Goal: Task Accomplishment & Management: Manage account settings

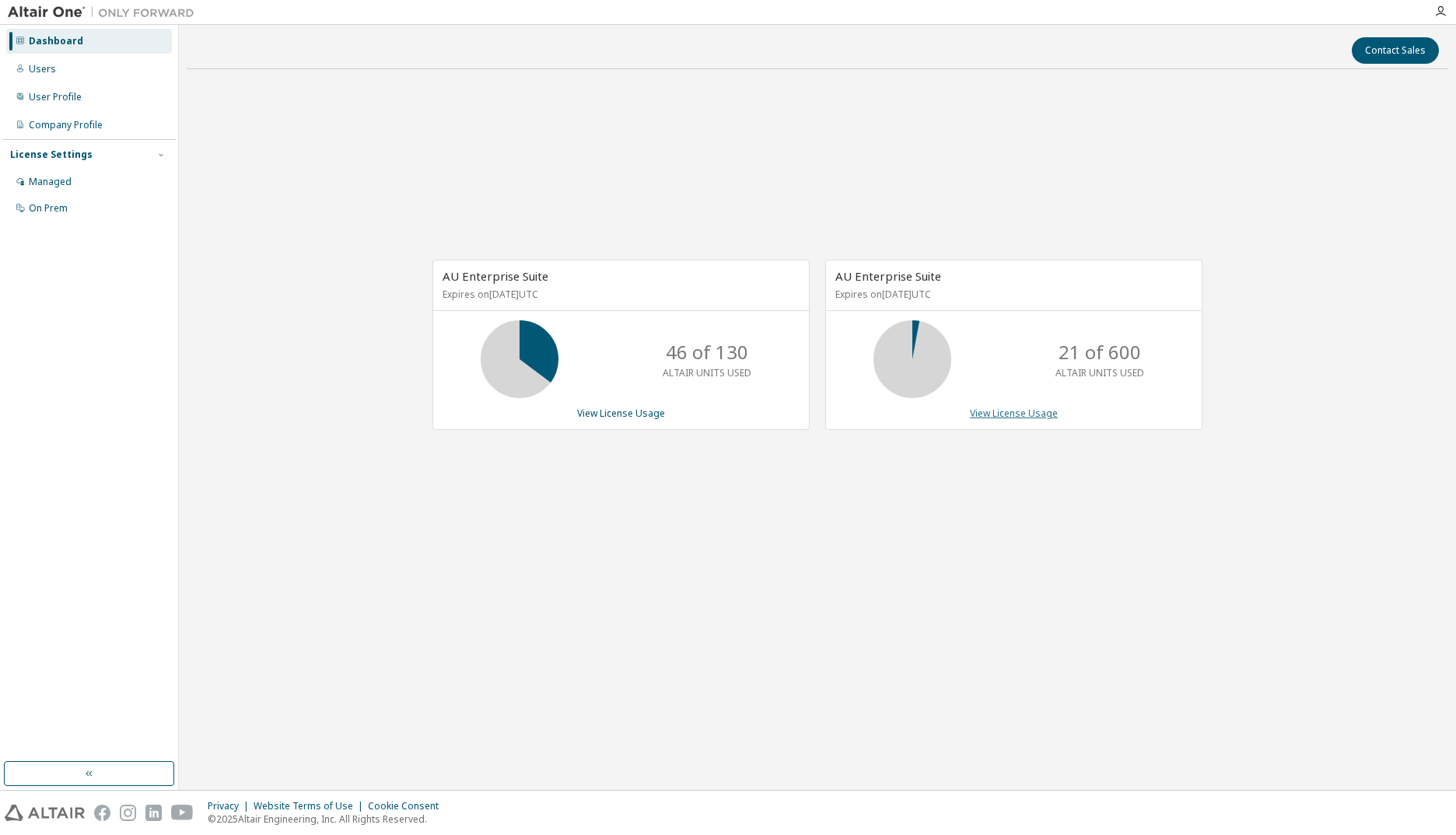
click at [1004, 413] on link "View License Usage" at bounding box center [1014, 413] width 88 height 14
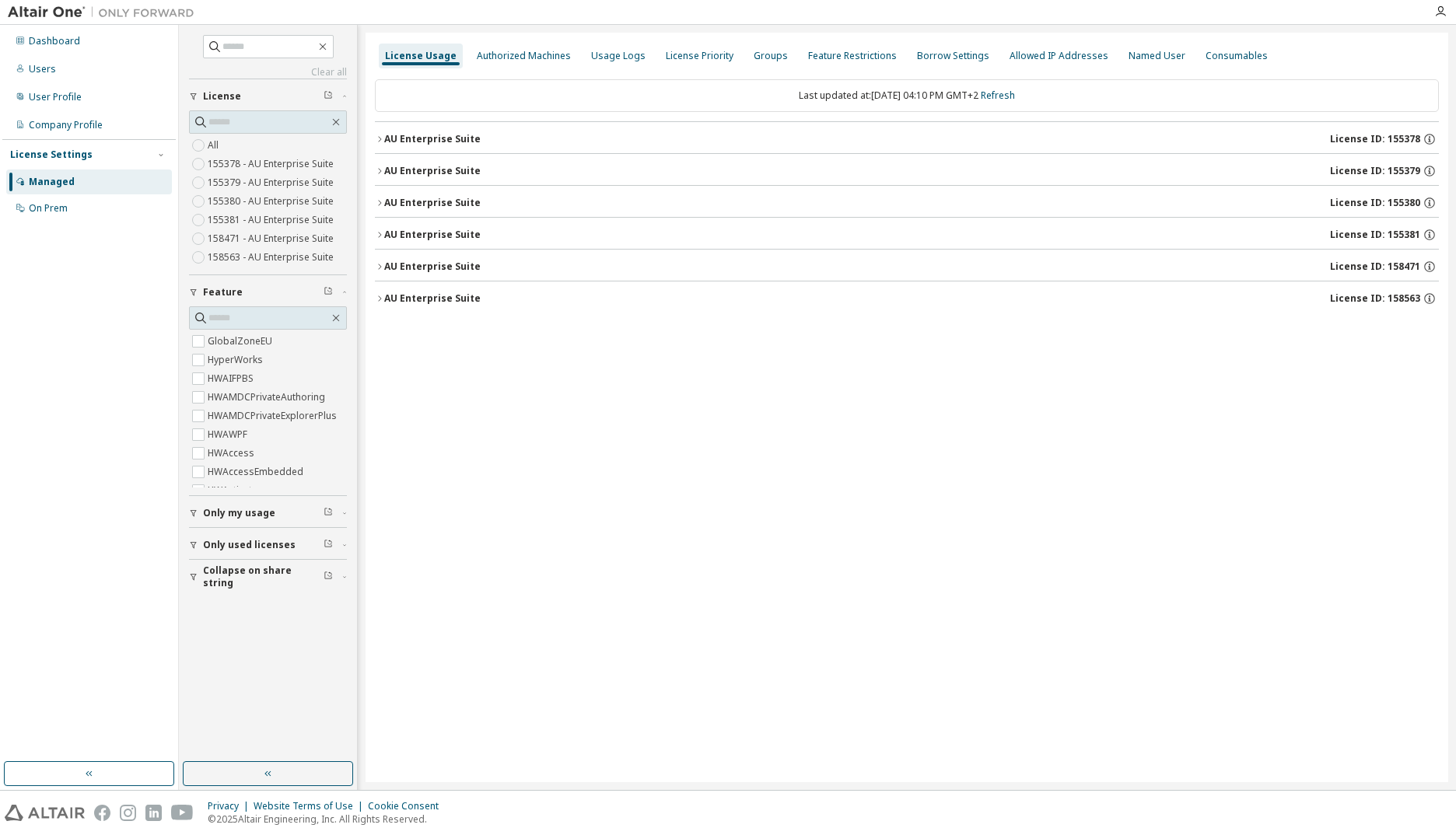
click at [378, 291] on button "AU Enterprise Suite License ID: 158563" at bounding box center [907, 298] width 1064 height 34
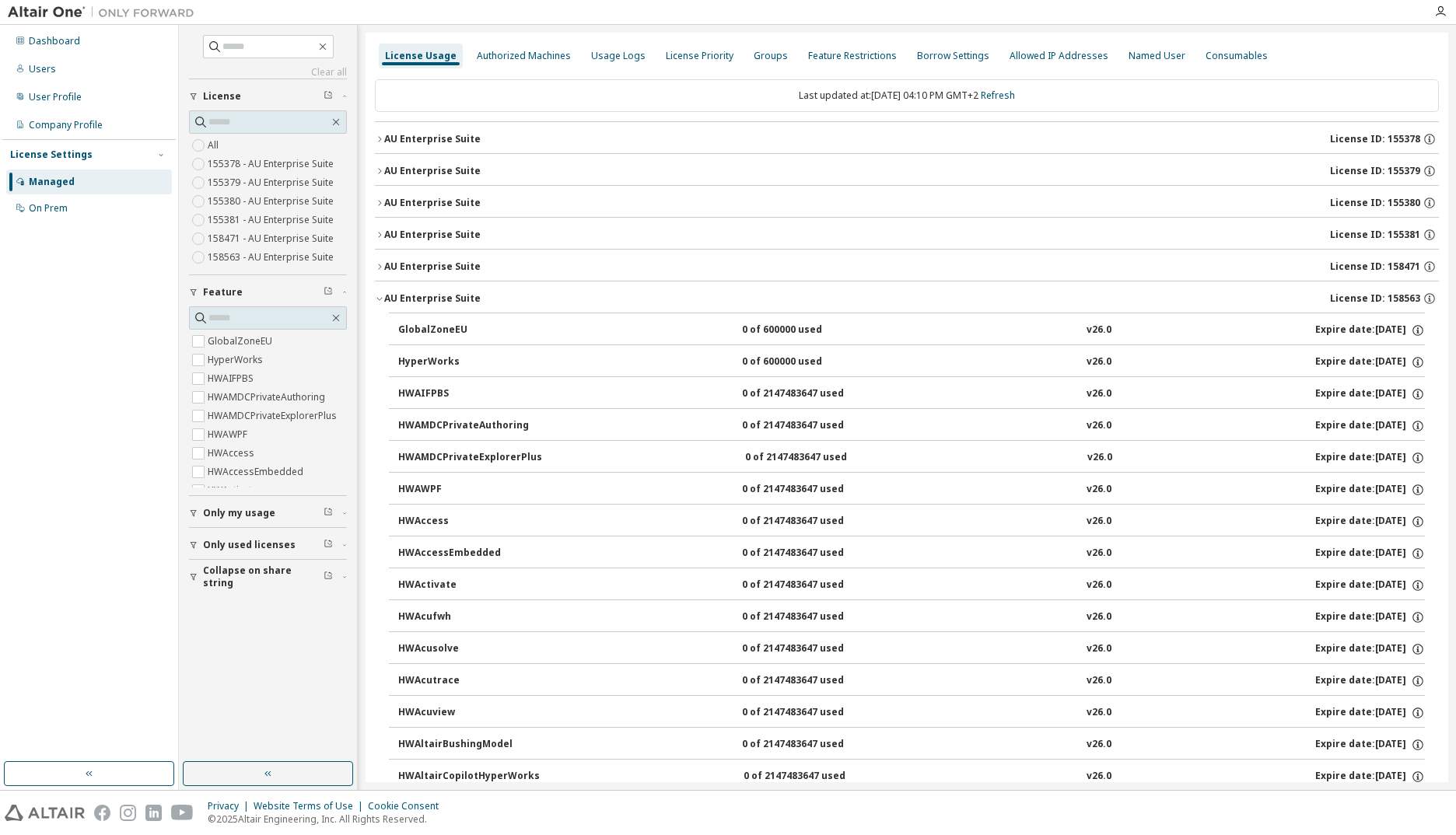
click at [381, 268] on icon "button" at bounding box center [379, 267] width 10 height 10
click at [398, 331] on icon "button" at bounding box center [394, 331] width 10 height 10
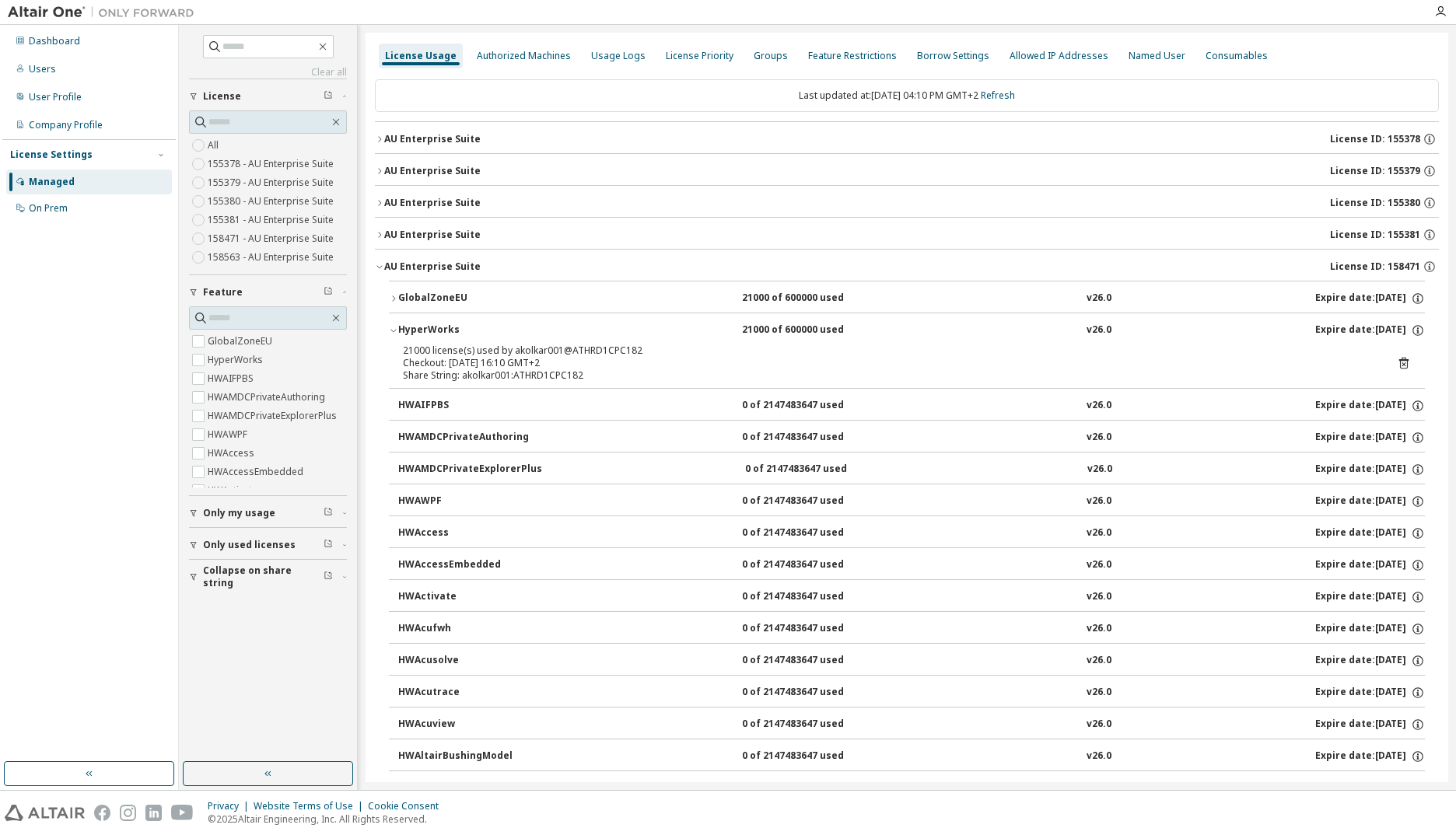
click at [398, 301] on icon "button" at bounding box center [394, 299] width 10 height 10
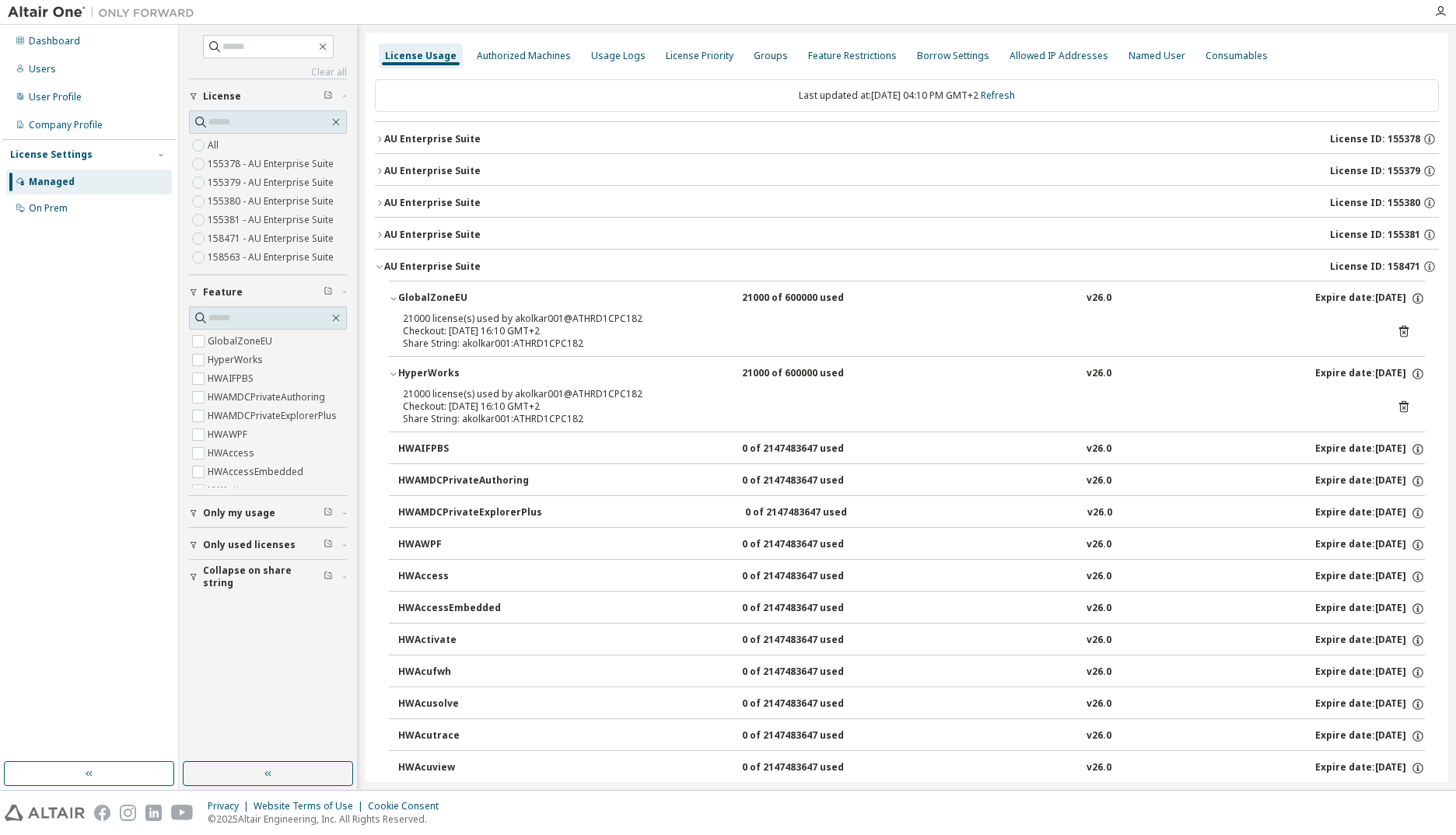
click at [379, 268] on icon "button" at bounding box center [379, 267] width 6 height 3
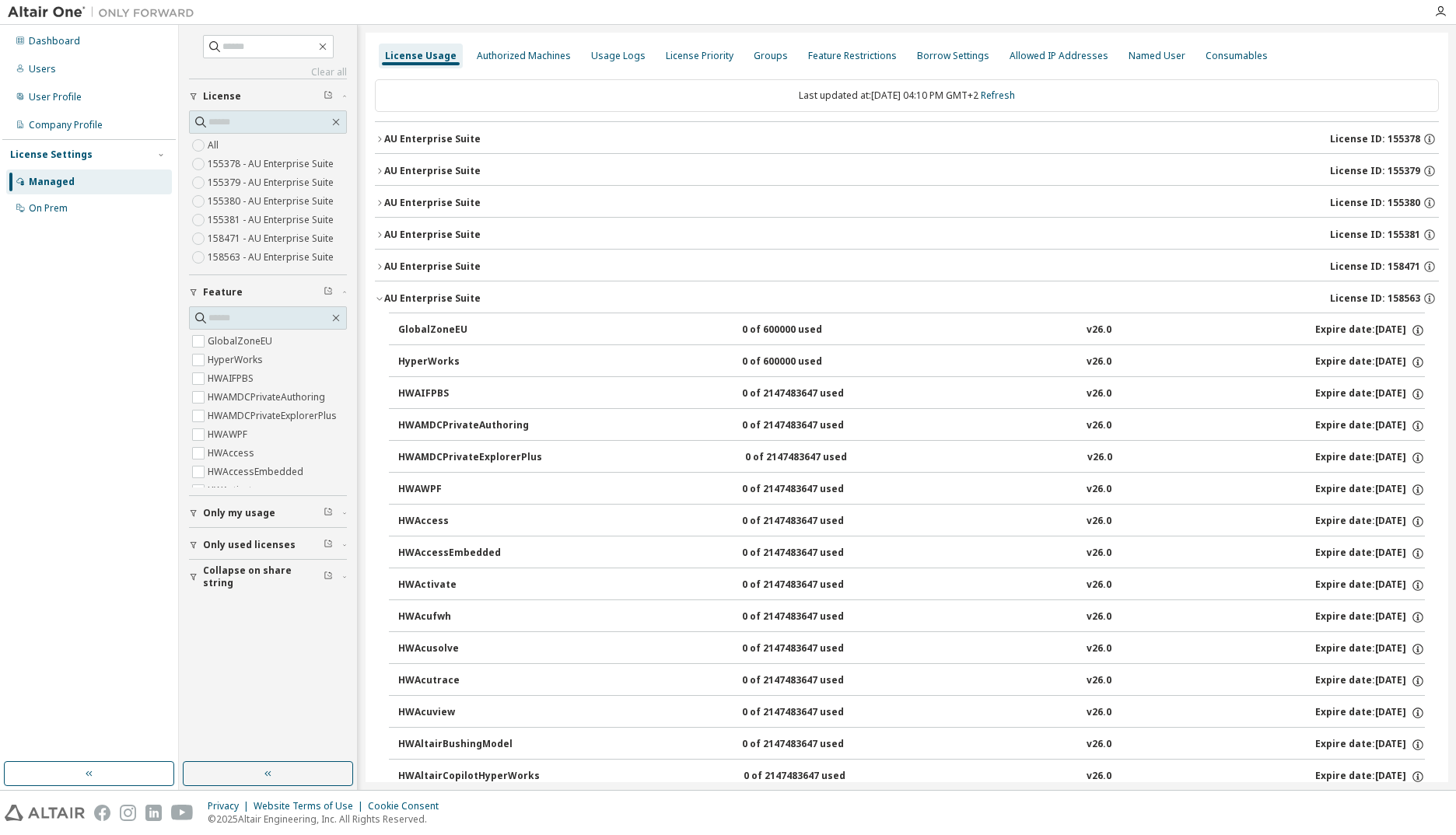
click at [378, 297] on icon "button" at bounding box center [379, 299] width 10 height 10
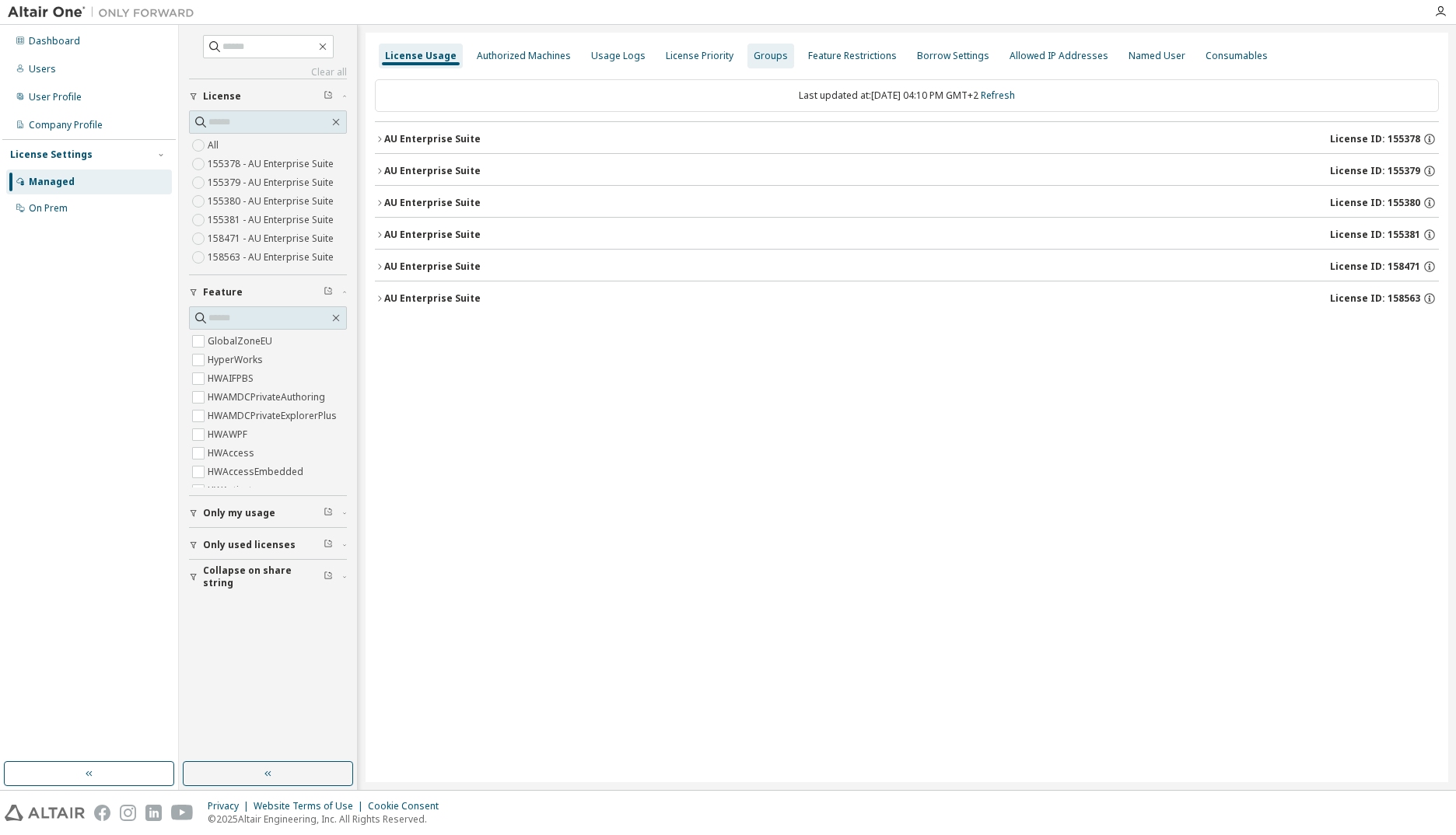
click at [754, 58] on div "Groups" at bounding box center [770, 56] width 34 height 13
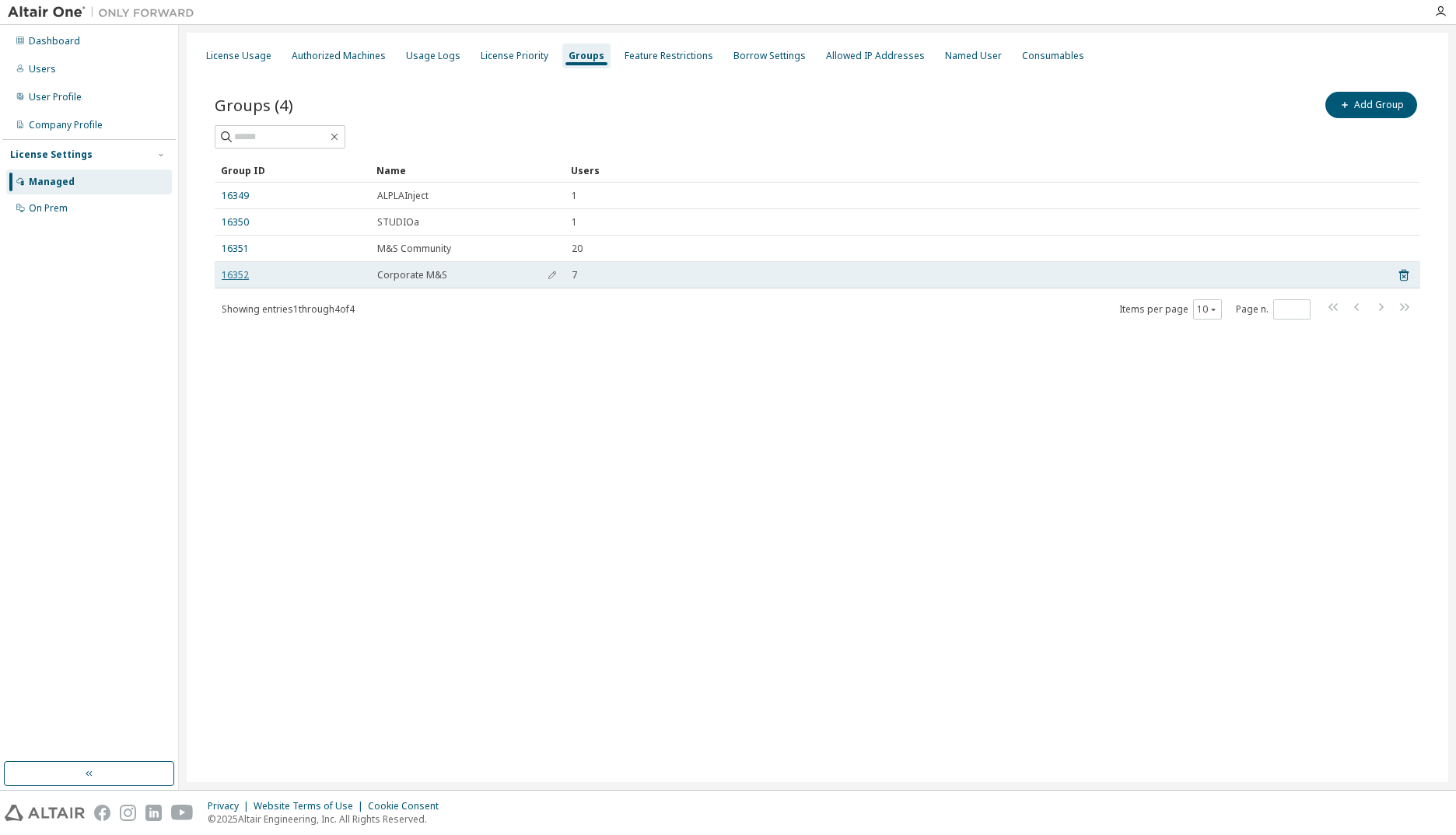
click at [235, 278] on link "16352" at bounding box center [236, 275] width 27 height 13
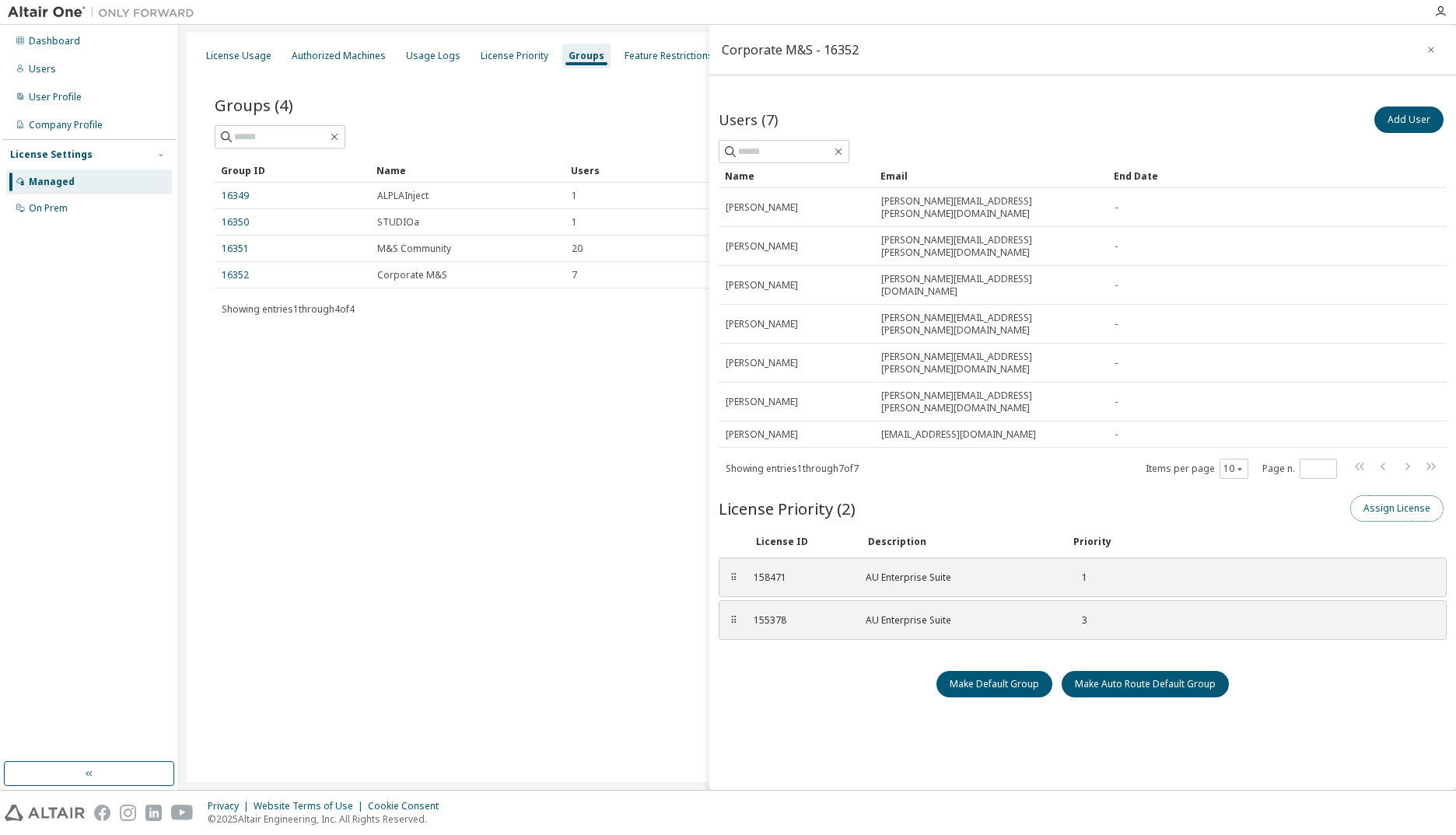
click at [1387, 495] on button "Assign License" at bounding box center [1397, 508] width 94 height 26
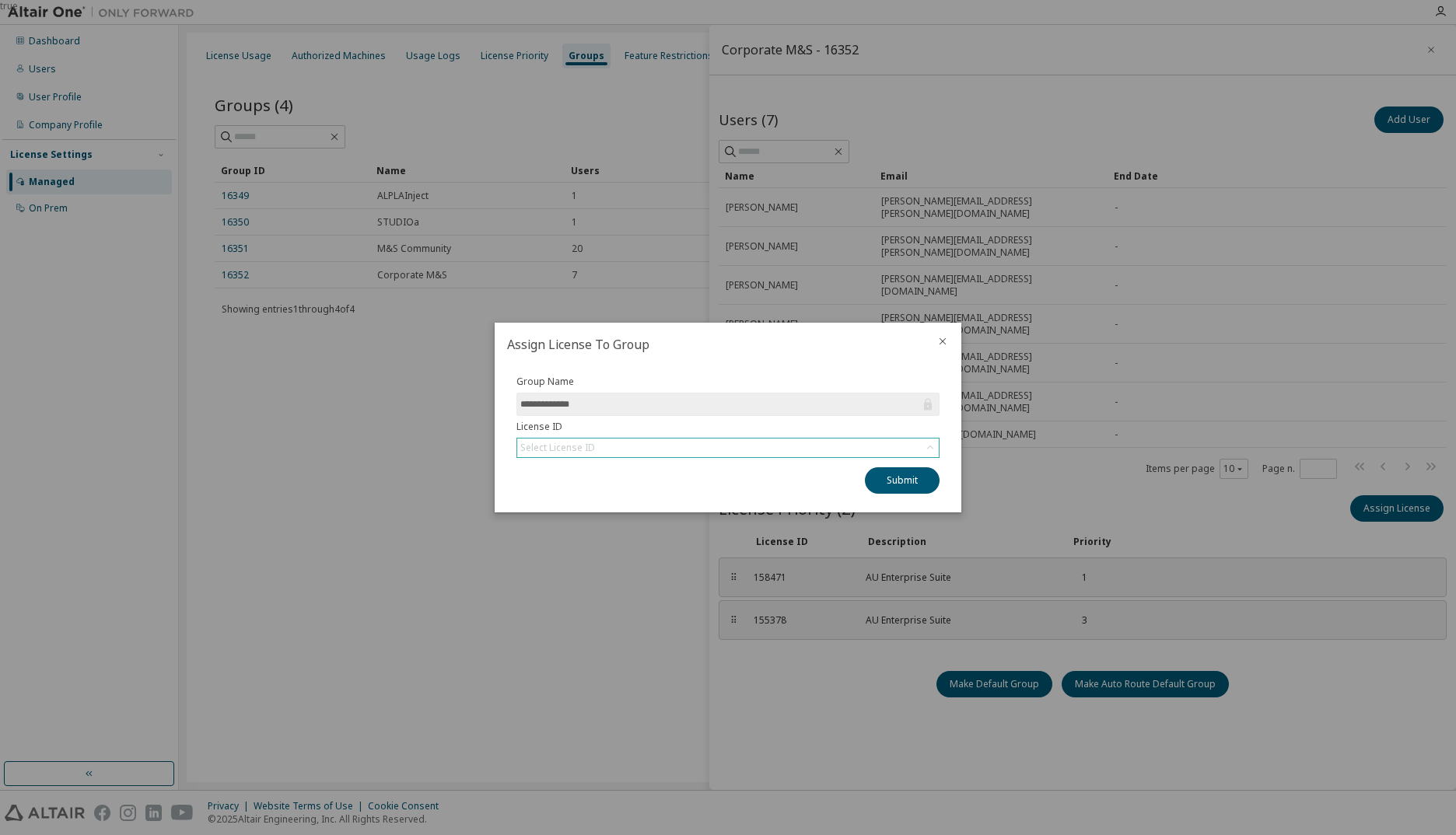
click at [654, 446] on div "Select License ID" at bounding box center [728, 447] width 422 height 18
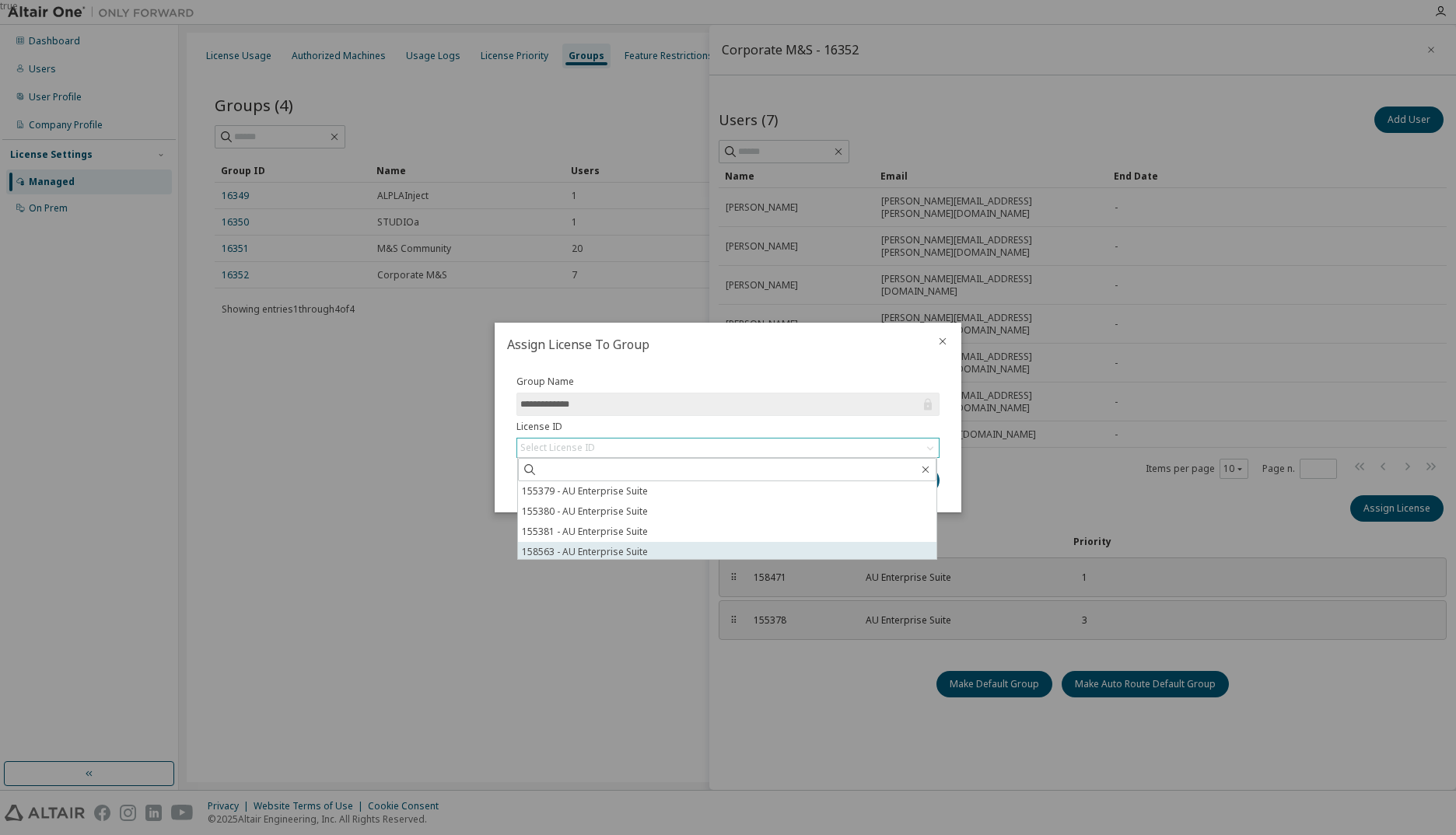
click at [612, 550] on li "158563 - AU Enterprise Suite" at bounding box center [728, 552] width 419 height 20
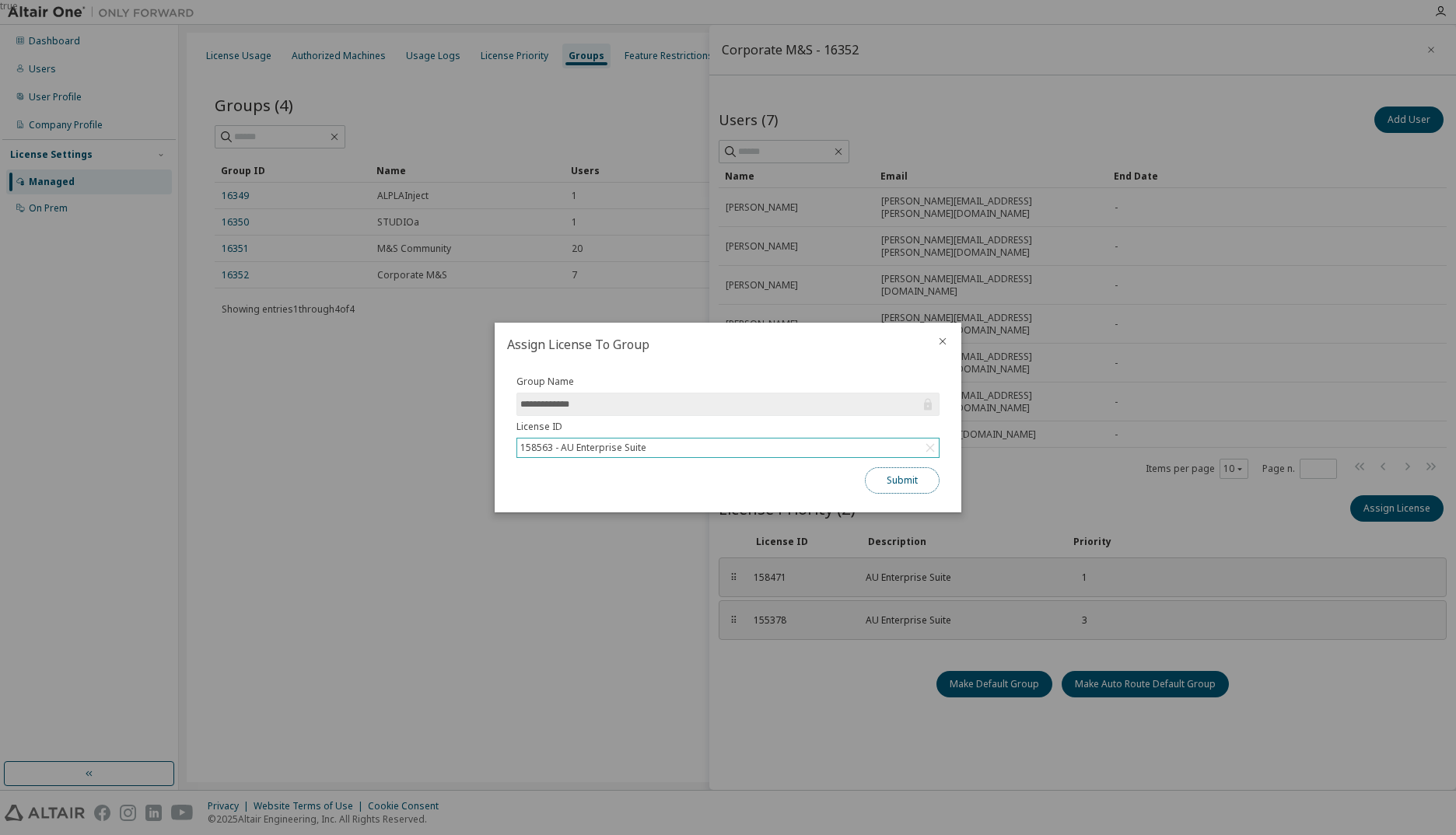
click at [895, 476] on button "Submit" at bounding box center [902, 480] width 74 height 26
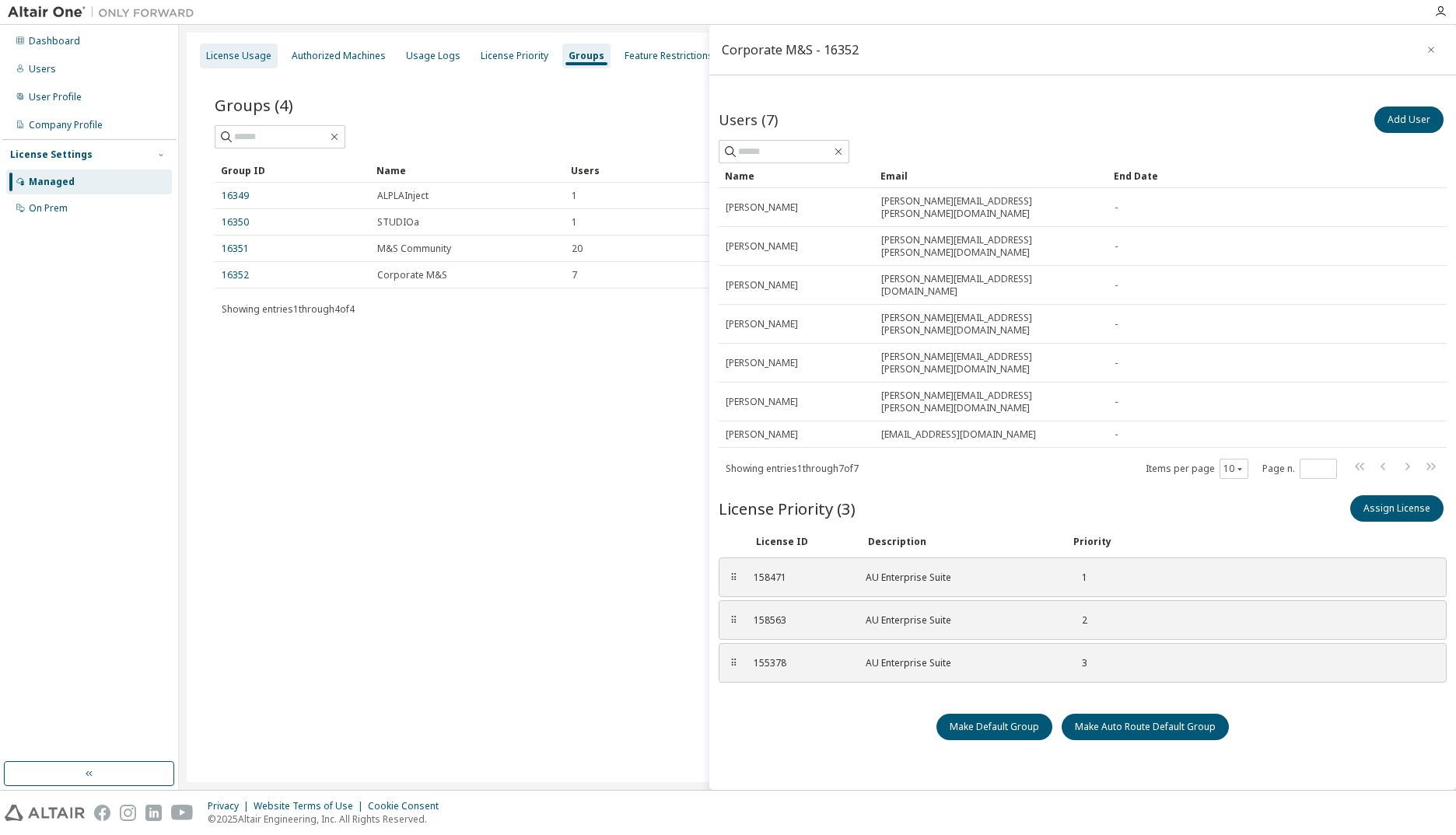
click at [253, 60] on div "License Usage" at bounding box center [239, 56] width 66 height 13
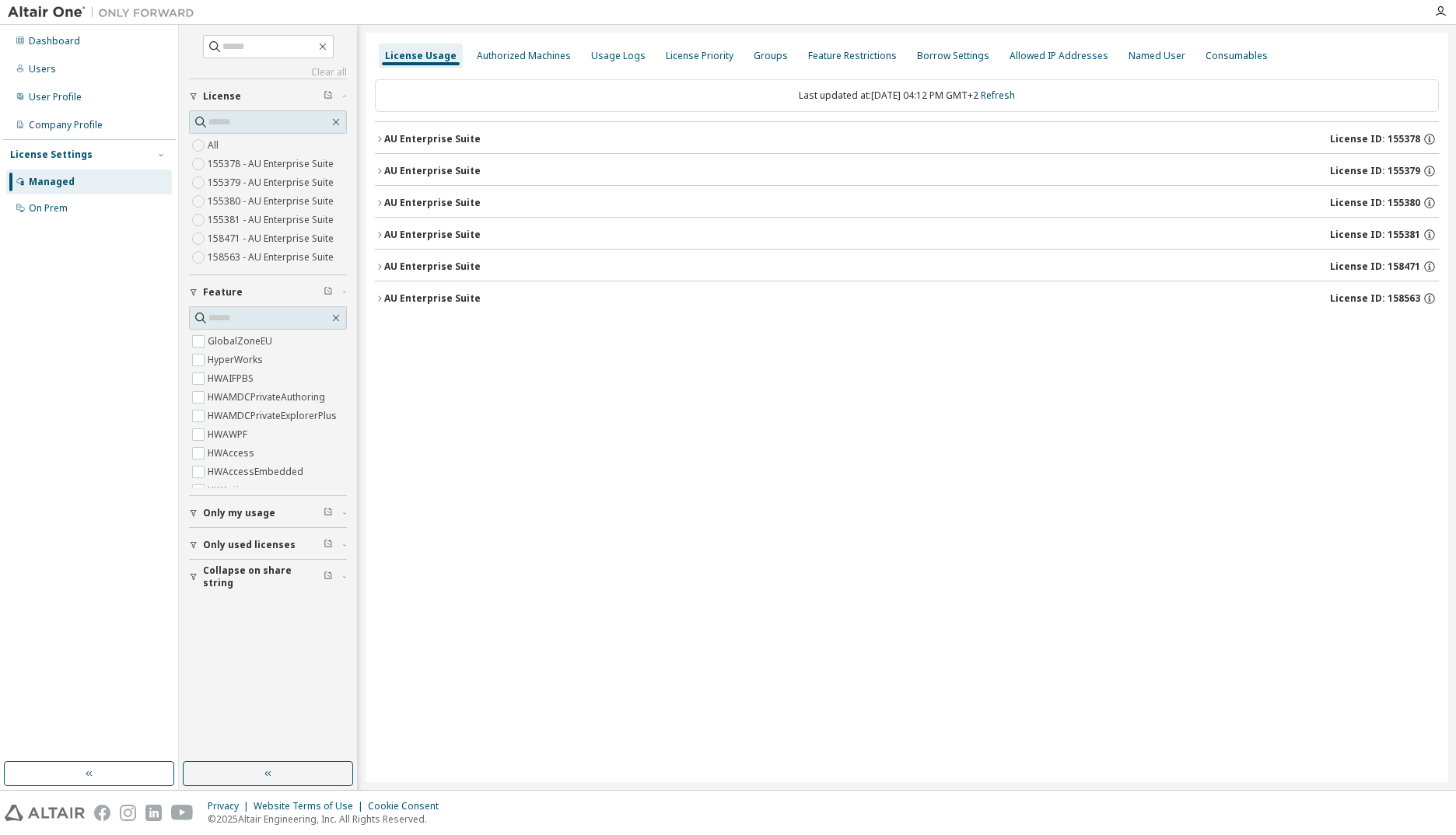
click at [381, 296] on icon "button" at bounding box center [379, 299] width 10 height 10
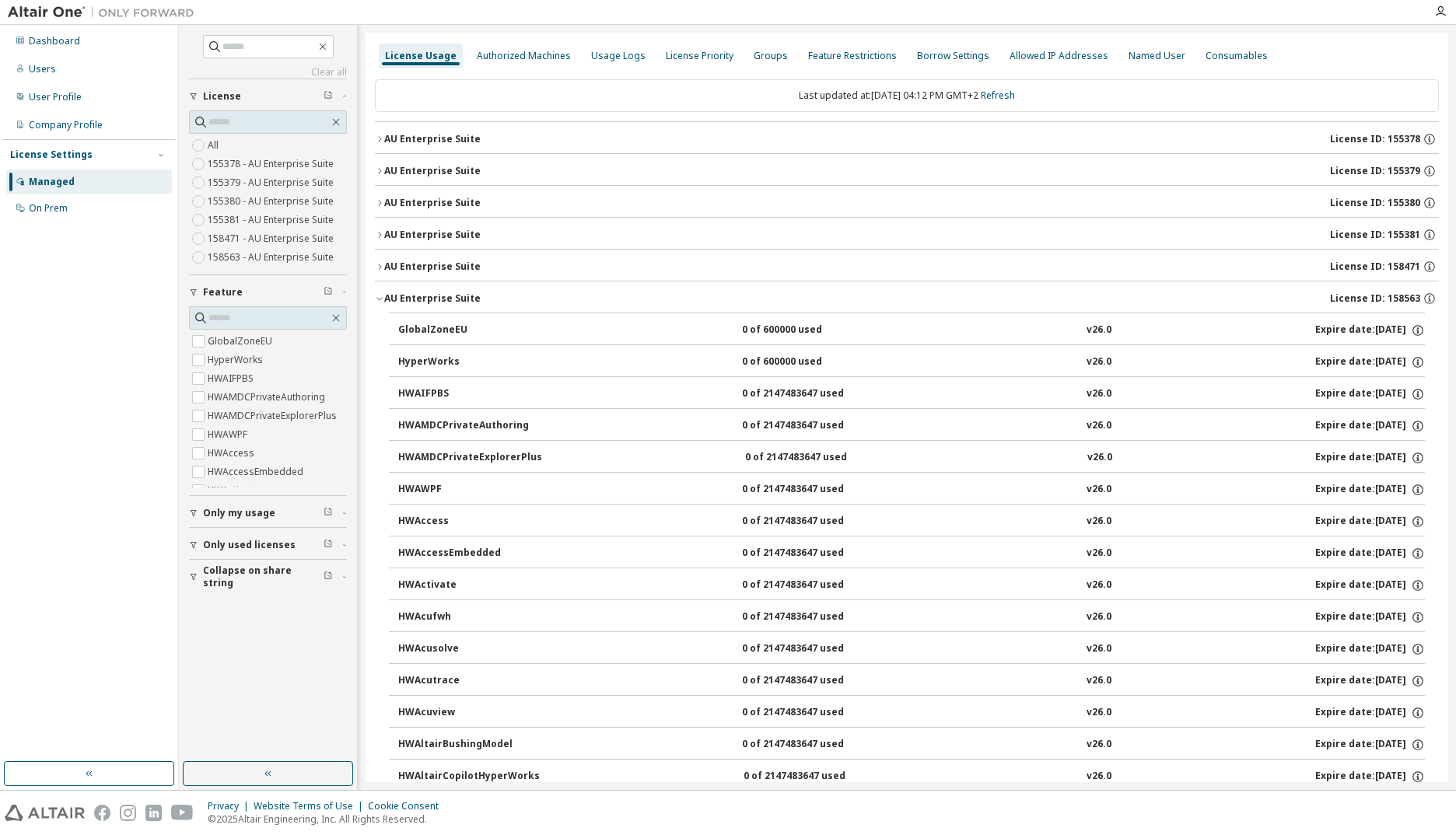
click at [378, 267] on icon "button" at bounding box center [379, 267] width 10 height 10
click at [380, 237] on icon "button" at bounding box center [379, 236] width 10 height 10
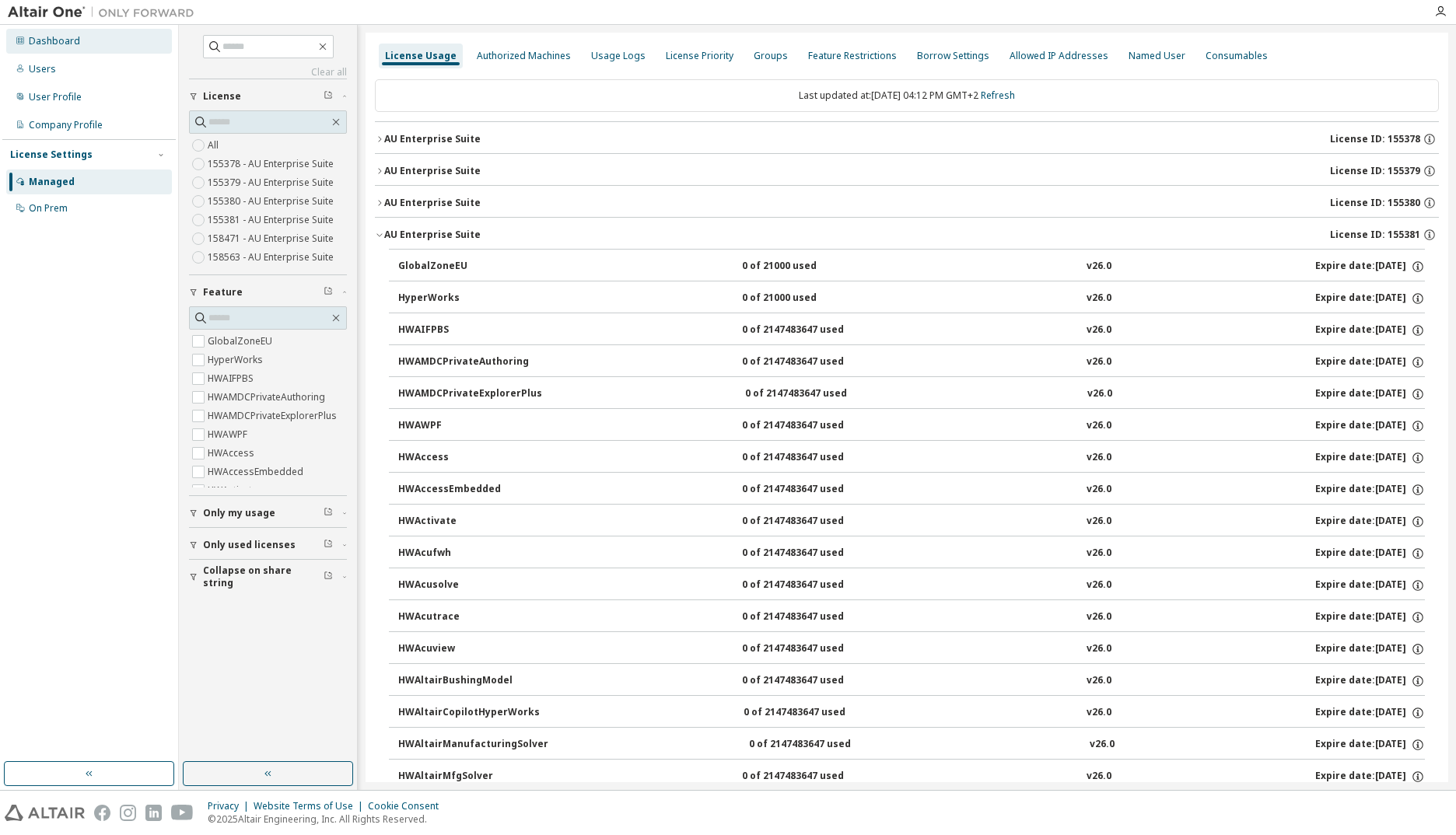
click at [47, 36] on div "Dashboard" at bounding box center [54, 41] width 51 height 13
